Goal: Task Accomplishment & Management: Use online tool/utility

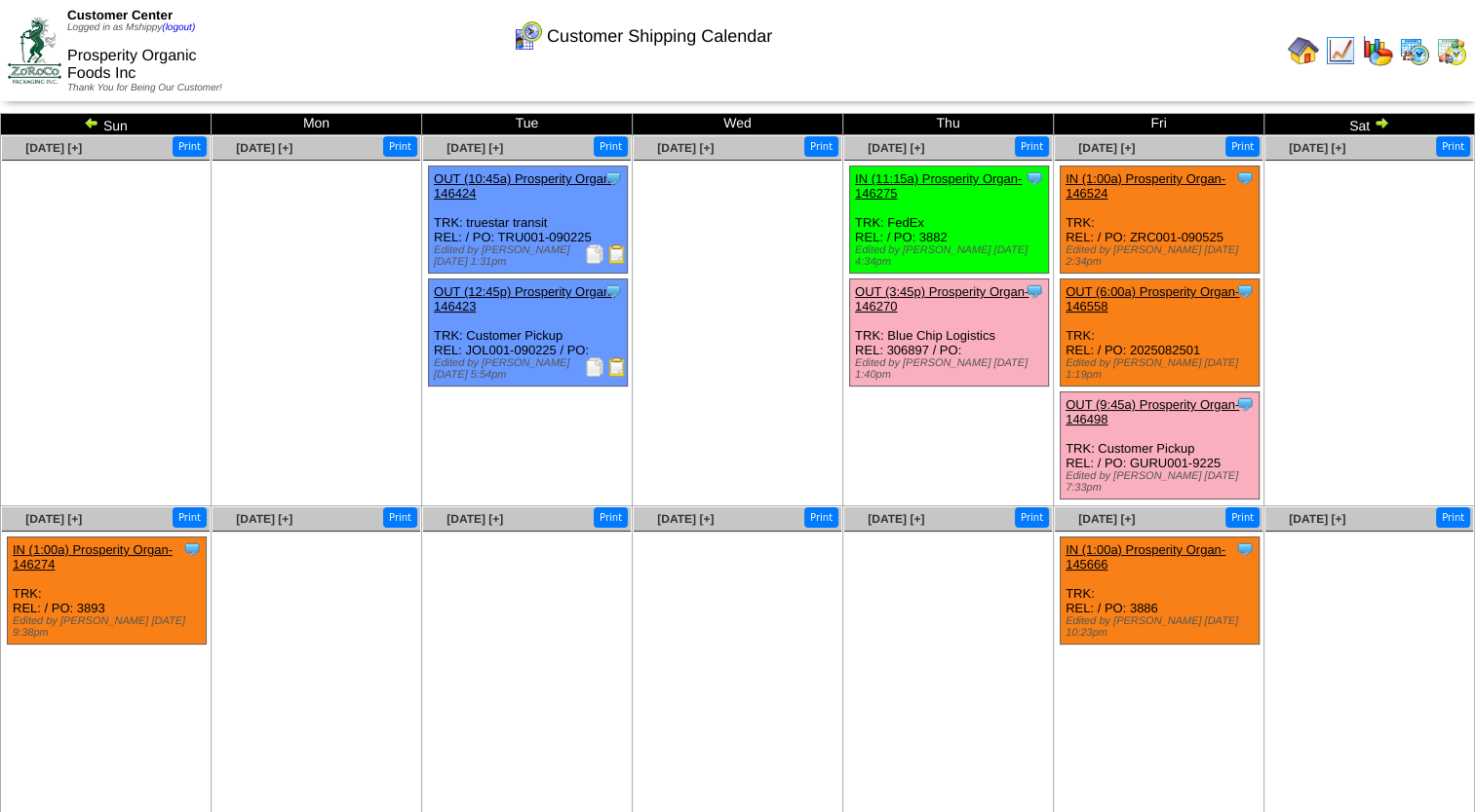
click at [1420, 58] on img at bounding box center [1413, 50] width 31 height 31
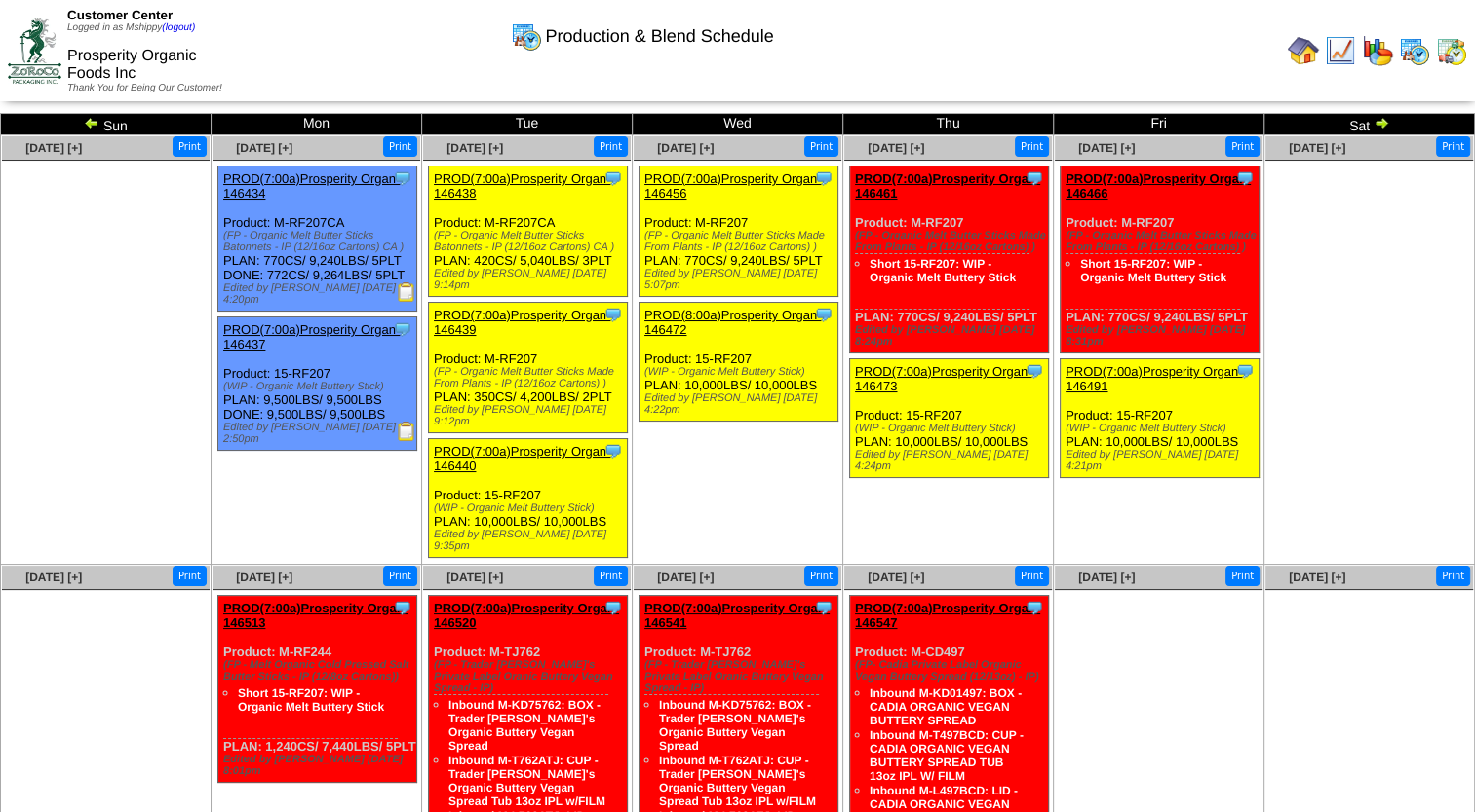
click at [86, 125] on img at bounding box center [92, 123] width 16 height 16
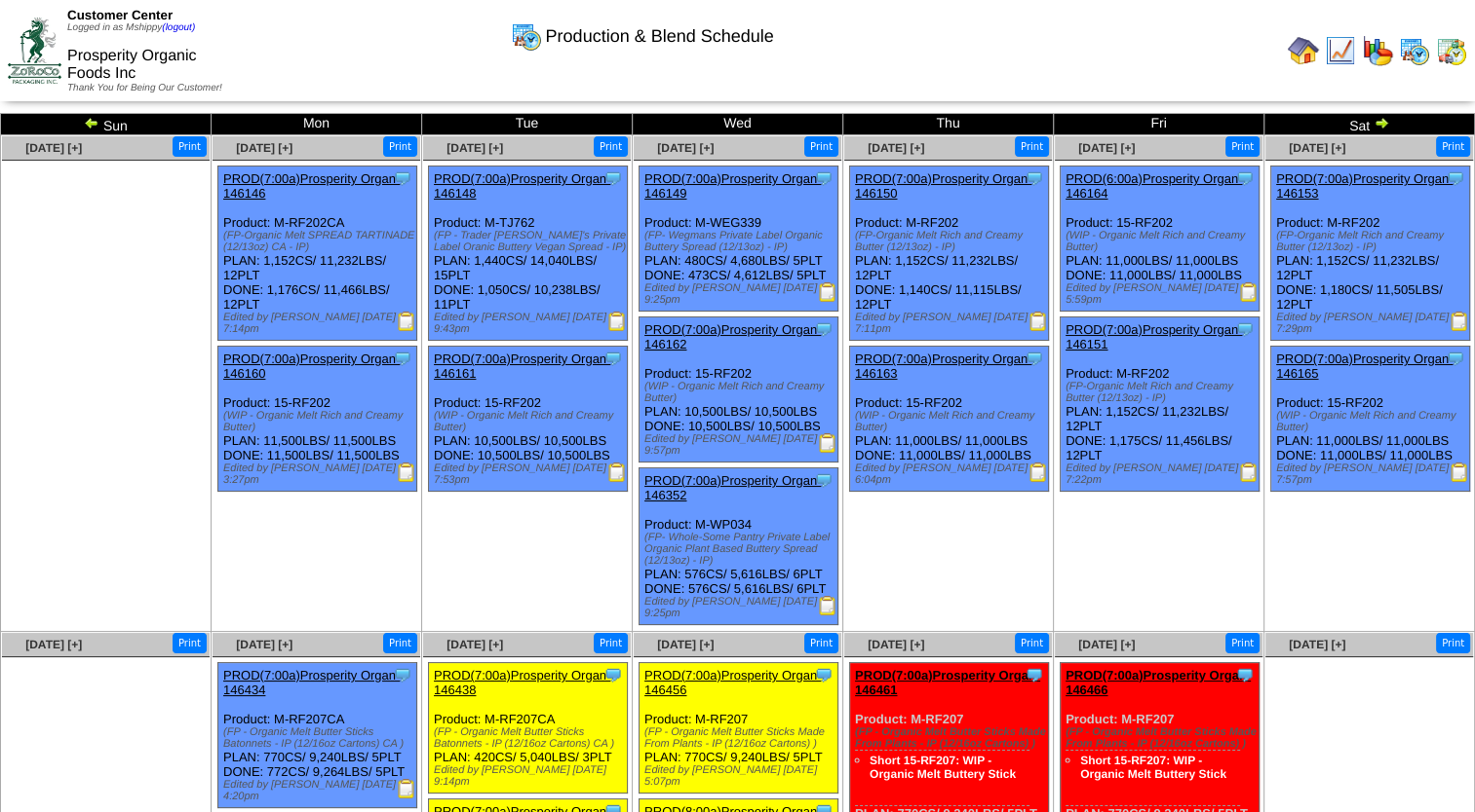
click at [818, 597] on img at bounding box center [827, 607] width 20 height 20
click at [826, 290] on img at bounding box center [827, 292] width 20 height 20
click at [1030, 319] on img at bounding box center [1038, 322] width 20 height 20
